Goal: Task Accomplishment & Management: Manage account settings

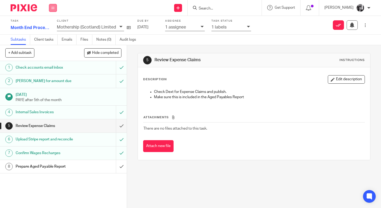
click at [54, 7] on icon at bounding box center [52, 7] width 3 height 3
click at [53, 25] on link "Work" at bounding box center [50, 25] width 9 height 4
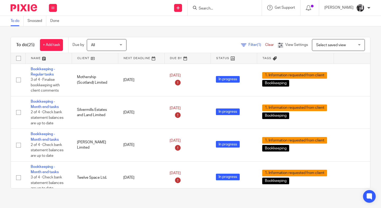
click at [88, 59] on link at bounding box center [95, 58] width 46 height 11
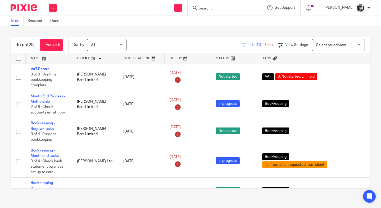
click at [175, 204] on main "To do Snoozed Done To do (25) + Add task Due by All All [DATE] [DATE] This week…" at bounding box center [190, 104] width 381 height 208
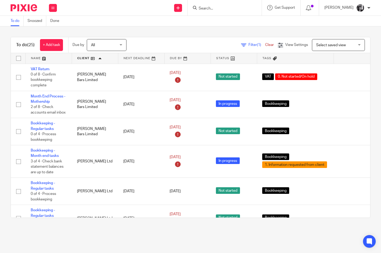
click at [83, 57] on link at bounding box center [95, 58] width 46 height 11
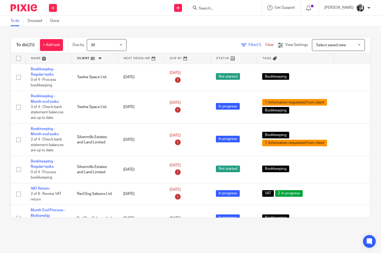
click at [248, 45] on span "Filter (1)" at bounding box center [256, 45] width 17 height 4
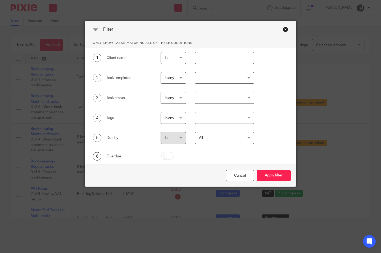
click at [220, 59] on input "text" at bounding box center [224, 58] width 59 height 12
type input "forbes"
click at [256, 170] on button "Apply filter" at bounding box center [273, 175] width 34 height 11
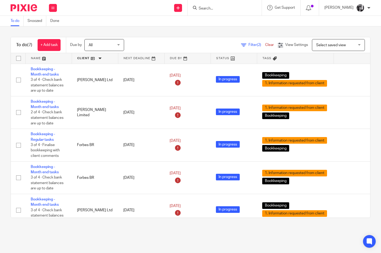
click at [81, 57] on link at bounding box center [95, 58] width 46 height 11
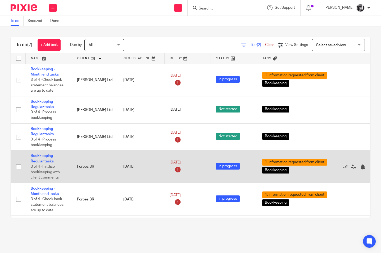
scroll to position [72, 0]
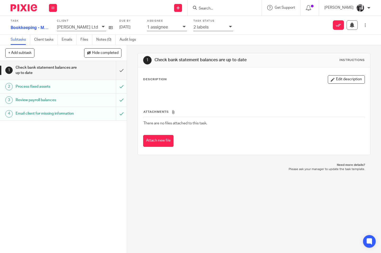
click at [229, 27] on icon at bounding box center [230, 26] width 3 height 3
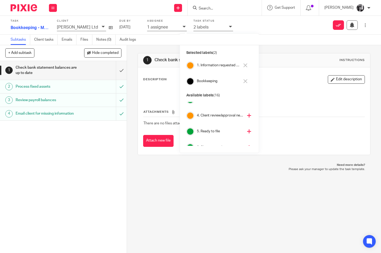
scroll to position [64, 0]
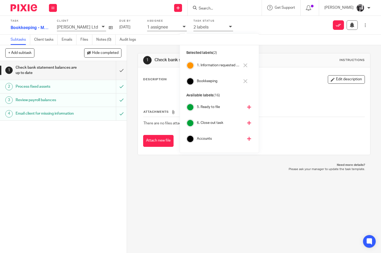
click at [247, 124] on icon at bounding box center [249, 123] width 4 height 4
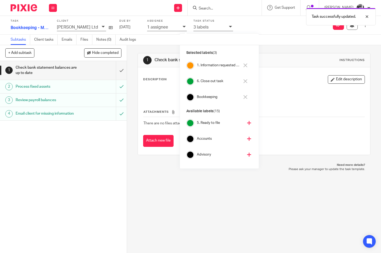
click at [246, 66] on icon at bounding box center [245, 65] width 4 height 4
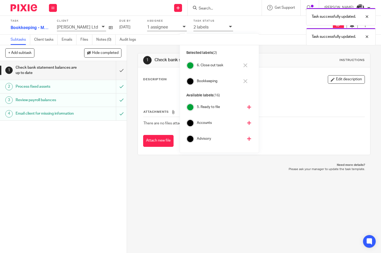
click at [272, 46] on div "1 Check bank statement balances are up to date Instructions Description Edit de…" at bounding box center [253, 104] width 233 height 118
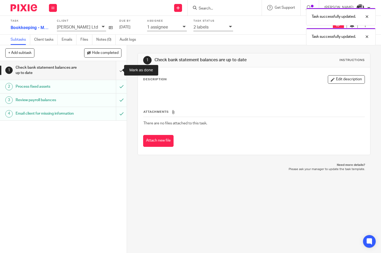
click at [119, 69] on input "submit" at bounding box center [63, 70] width 127 height 19
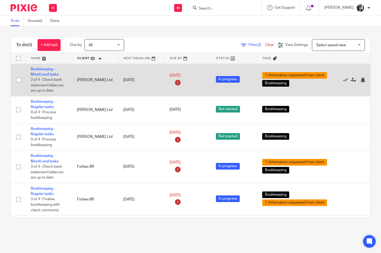
scroll to position [39, 0]
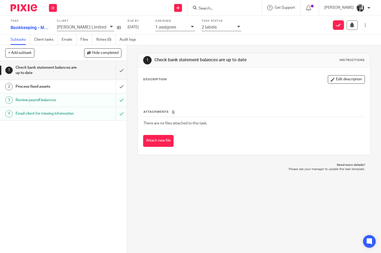
click at [80, 87] on div "Process fixed assets" at bounding box center [63, 87] width 95 height 8
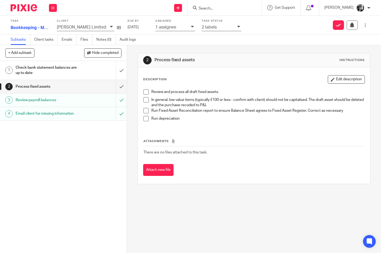
click at [144, 93] on span at bounding box center [145, 91] width 5 height 5
click at [143, 101] on span at bounding box center [145, 99] width 5 height 5
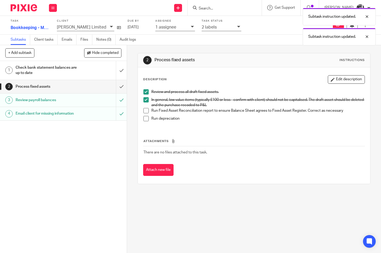
drag, startPoint x: 142, startPoint y: 110, endPoint x: 143, endPoint y: 116, distance: 5.6
click at [143, 110] on span at bounding box center [145, 110] width 5 height 5
click at [143, 117] on span at bounding box center [145, 118] width 5 height 5
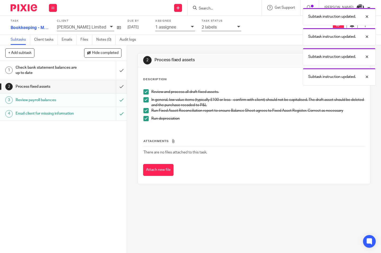
click at [225, 29] on div "Subtask instruction updated. Subtask instruction updated. Subtask instruction u…" at bounding box center [282, 45] width 185 height 80
click at [225, 28] on div "Subtask instruction updated. Subtask instruction updated. Subtask instruction u…" at bounding box center [282, 45] width 185 height 80
click at [223, 28] on div "Subtask instruction updated. Subtask instruction updated. Subtask instruction u…" at bounding box center [282, 45] width 185 height 80
click at [223, 27] on div "Subtask instruction updated. Subtask instruction updated. Subtask instruction u…" at bounding box center [282, 45] width 185 height 80
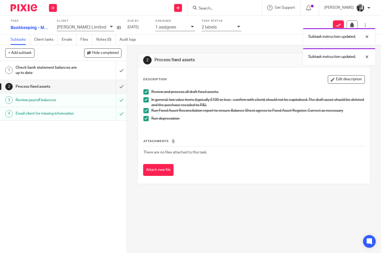
click at [221, 48] on div "Subtask instruction updated. Subtask instruction updated. Subtask instruction u…" at bounding box center [282, 35] width 185 height 60
click at [225, 27] on div "Subtask instruction updated. Subtask instruction updated." at bounding box center [282, 25] width 185 height 40
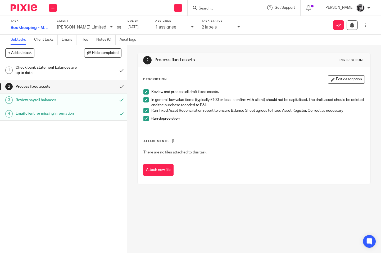
click at [237, 27] on icon at bounding box center [238, 26] width 3 height 3
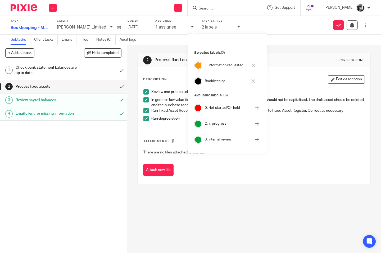
click at [251, 65] on icon at bounding box center [253, 65] width 4 height 4
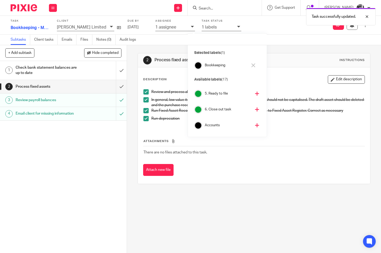
scroll to position [82, 0]
click at [255, 106] on icon at bounding box center [257, 105] width 4 height 4
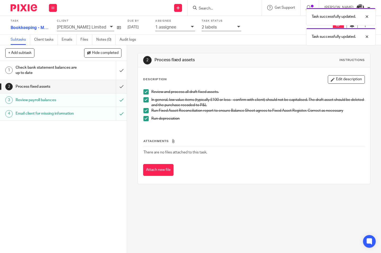
click at [128, 63] on div "2 Process fixed assets Instructions Description Edit description Review and pro…" at bounding box center [254, 149] width 254 height 208
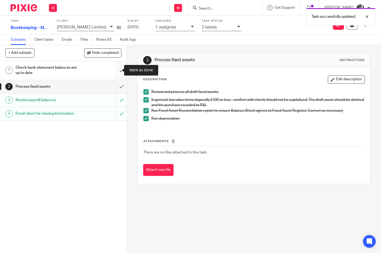
click at [115, 70] on input "submit" at bounding box center [63, 70] width 127 height 19
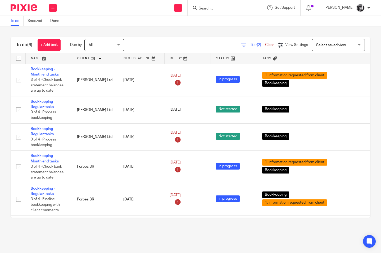
scroll to position [33, 0]
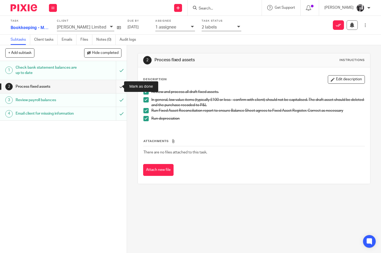
click at [117, 87] on input "submit" at bounding box center [63, 86] width 127 height 13
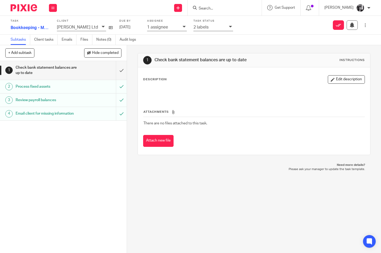
click at [211, 27] on div "2 labels" at bounding box center [209, 27] width 33 height 6
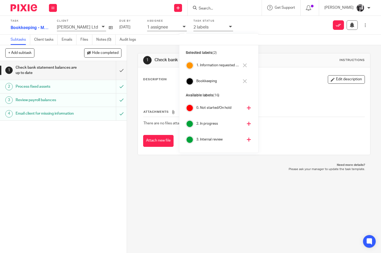
click at [243, 66] on icon at bounding box center [245, 65] width 4 height 4
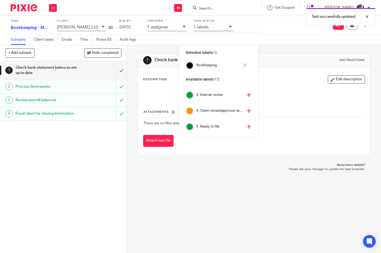
scroll to position [79, 0]
click at [247, 109] on icon at bounding box center [249, 109] width 4 height 4
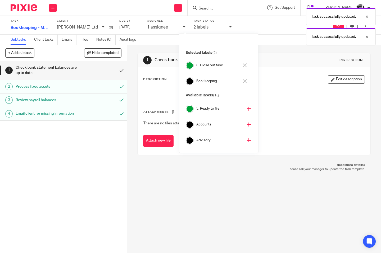
click at [241, 169] on p "Please ask your manager to update the task template." at bounding box center [254, 169] width 222 height 4
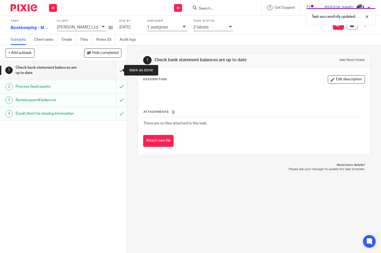
click at [117, 71] on input "submit" at bounding box center [63, 70] width 127 height 19
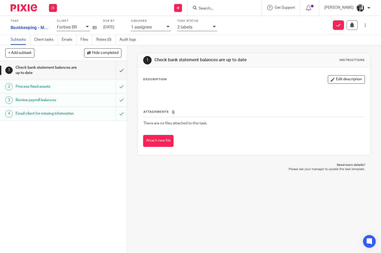
click at [213, 28] on icon at bounding box center [214, 26] width 3 height 3
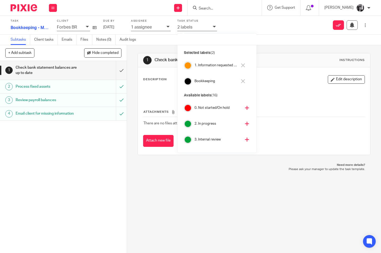
click at [241, 64] on icon at bounding box center [243, 65] width 4 height 4
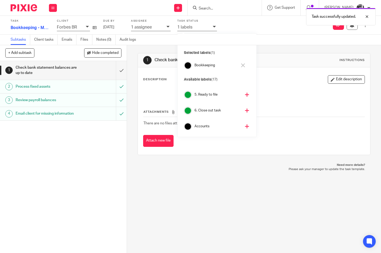
click at [245, 109] on icon at bounding box center [247, 111] width 4 height 4
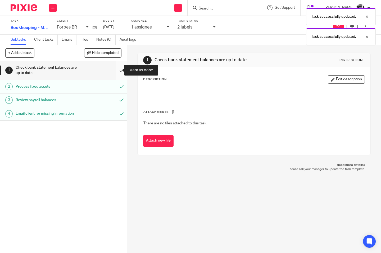
click at [116, 70] on input "submit" at bounding box center [63, 70] width 127 height 19
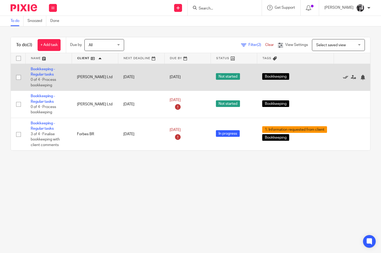
click at [343, 78] on icon at bounding box center [345, 77] width 5 height 5
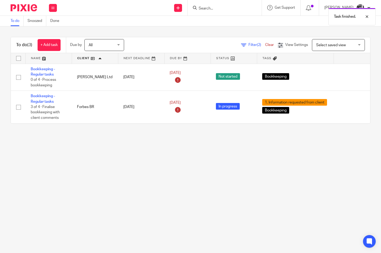
click at [343, 78] on icon at bounding box center [345, 77] width 5 height 5
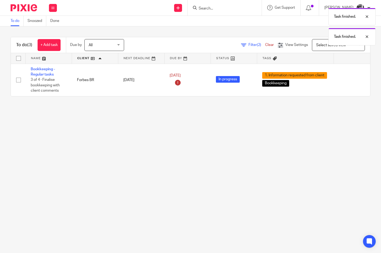
click at [220, 130] on main "To do Snoozed Done To do (3) + Add task Due by All All Today Tomorrow This week…" at bounding box center [190, 126] width 381 height 253
drag, startPoint x: 246, startPoint y: 45, endPoint x: 236, endPoint y: 58, distance: 16.3
click at [248, 46] on span "Filter (2)" at bounding box center [256, 45] width 17 height 4
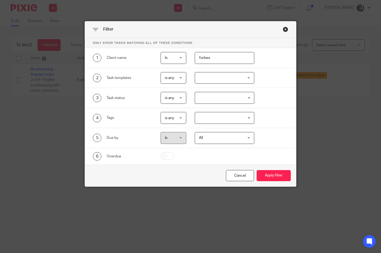
drag, startPoint x: 229, startPoint y: 59, endPoint x: 188, endPoint y: 58, distance: 41.3
click at [188, 58] on div "forbes" at bounding box center [220, 58] width 68 height 12
type input "bram"
click at [256, 170] on button "Apply filter" at bounding box center [273, 175] width 34 height 11
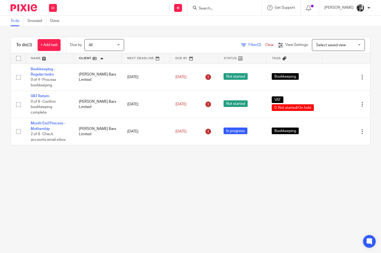
click at [141, 176] on main "To do Snoozed Done To do (3) + Add task Due by All All [DATE] [DATE] This week …" at bounding box center [190, 126] width 381 height 253
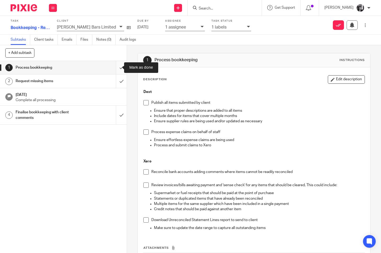
click at [115, 68] on input "submit" at bounding box center [63, 67] width 127 height 13
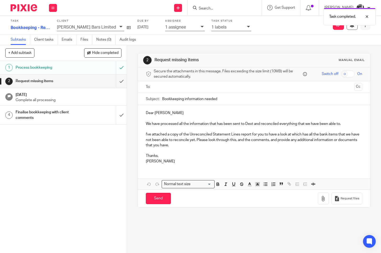
click at [360, 27] on button at bounding box center [365, 25] width 10 height 10
click at [318, 57] on span "Advanced task editor" at bounding box center [321, 58] width 35 height 4
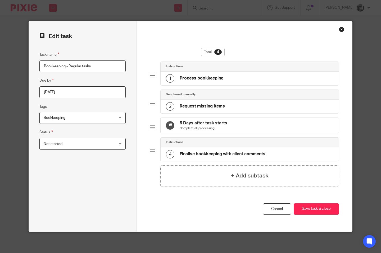
click at [118, 141] on div "Not started Not started" at bounding box center [82, 144] width 86 height 12
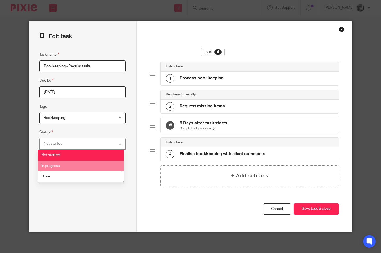
click at [99, 167] on li "In progress" at bounding box center [81, 166] width 86 height 11
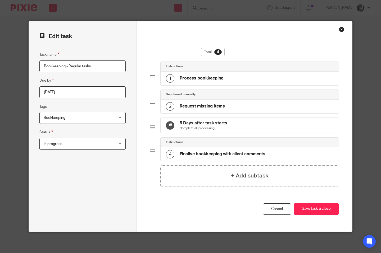
drag, startPoint x: 98, startPoint y: 178, endPoint x: 260, endPoint y: 198, distance: 164.1
click at [99, 178] on div "Task name Bookkeeping - Regular tasks Due by 2025-09-11 Tags Bookkeeping 0. Not…" at bounding box center [82, 137] width 86 height 170
click at [316, 213] on button "Save task & close" at bounding box center [315, 209] width 45 height 11
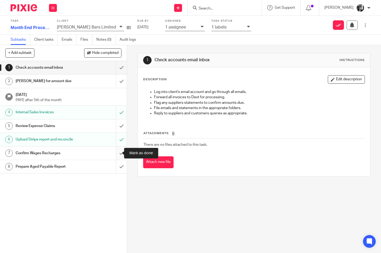
click at [115, 154] on input "submit" at bounding box center [63, 153] width 127 height 13
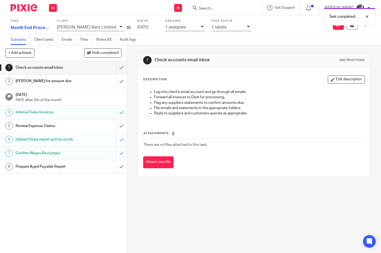
click at [130, 127] on div "1 Check accounts email inbox Instructions Description Edit description Log into…" at bounding box center [254, 149] width 254 height 208
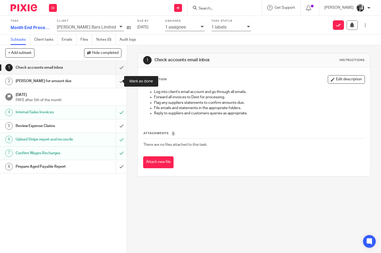
click at [115, 79] on input "submit" at bounding box center [63, 81] width 127 height 13
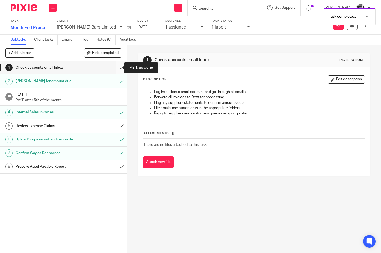
click at [113, 70] on input "submit" at bounding box center [63, 67] width 127 height 13
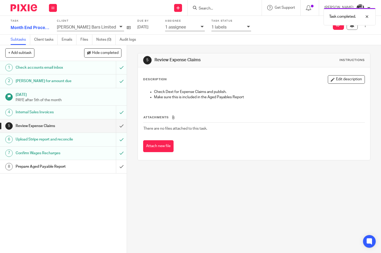
click at [131, 69] on div "5 Review Expense Claims Instructions Description Edit description Check Dext fo…" at bounding box center [254, 149] width 254 height 208
